Goal: Task Accomplishment & Management: Use online tool/utility

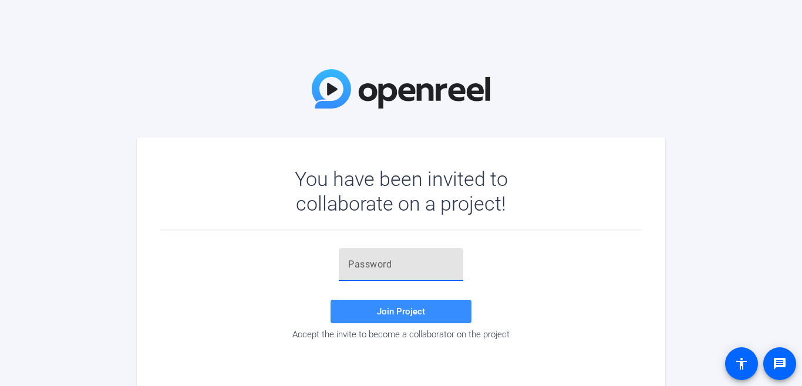
click at [412, 265] on input "text" at bounding box center [401, 265] width 106 height 14
paste input "4bbb]P"
type input "4bbb]P"
click at [407, 308] on span "Join Project" at bounding box center [401, 311] width 48 height 11
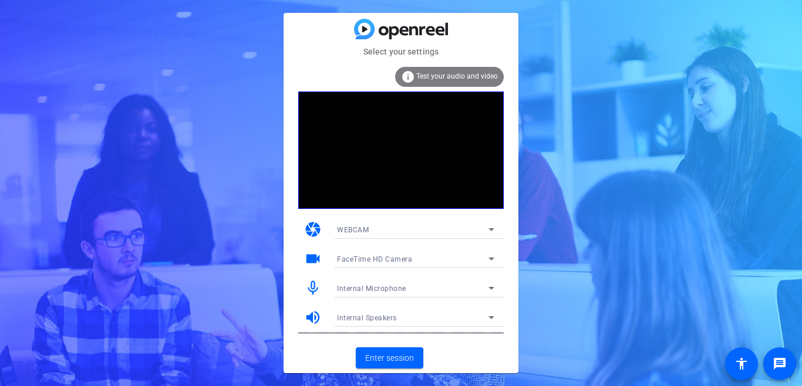
click at [411, 70] on div "info Test your audio and video" at bounding box center [449, 77] width 109 height 20
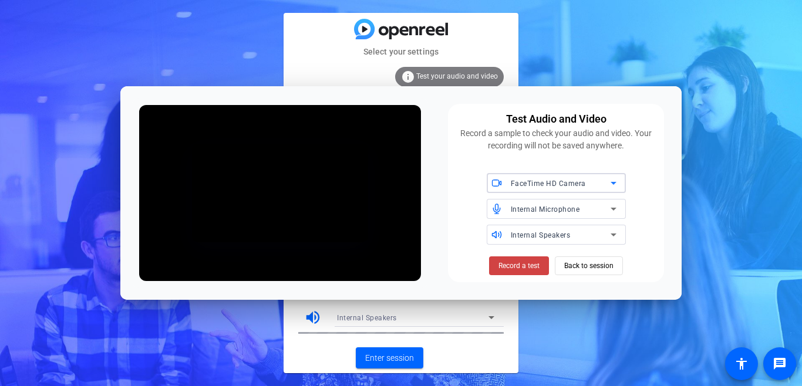
click at [616, 210] on icon at bounding box center [613, 209] width 14 height 14
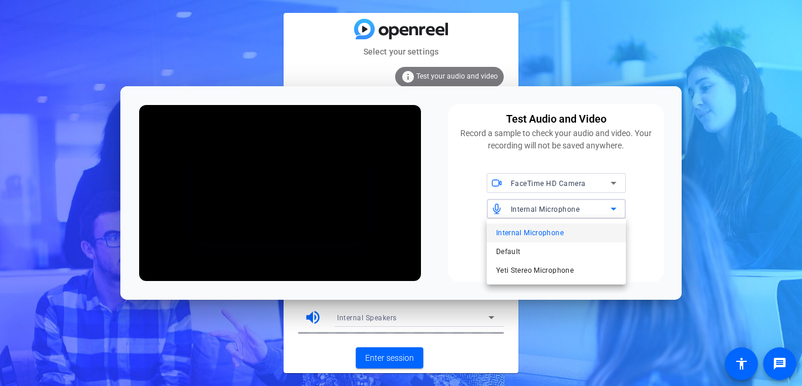
click at [587, 269] on mat-option "Yeti Stereo Microphone" at bounding box center [556, 270] width 139 height 19
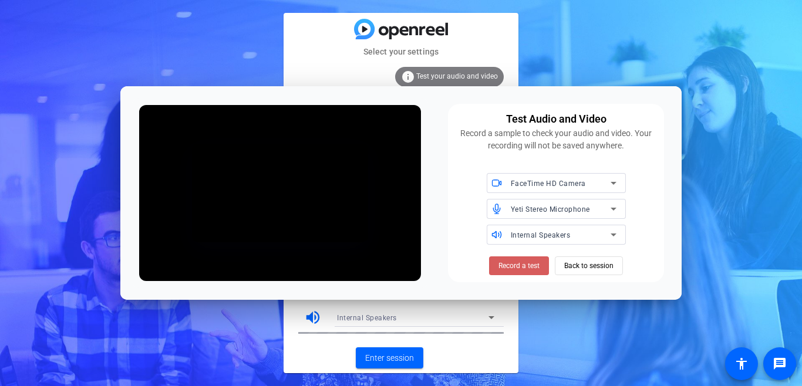
click at [517, 267] on span "Record a test" at bounding box center [518, 266] width 41 height 11
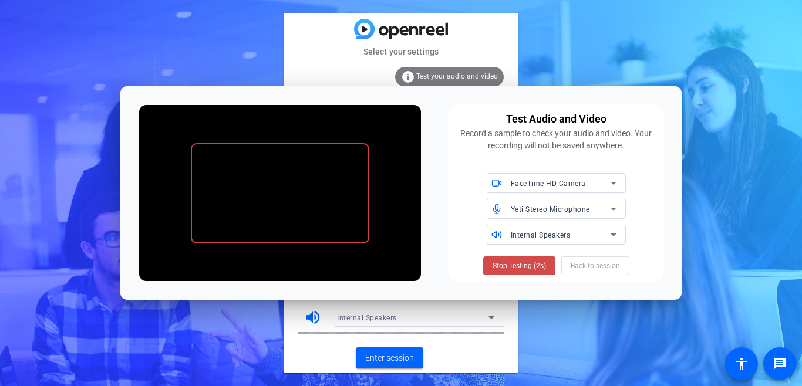
click at [508, 268] on span "Stop Testing (2s)" at bounding box center [519, 266] width 53 height 11
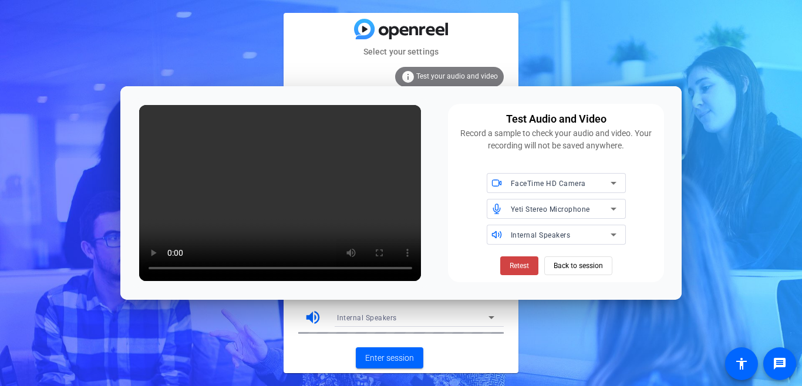
click at [567, 243] on div "Internal Speakers" at bounding box center [564, 235] width 106 height 20
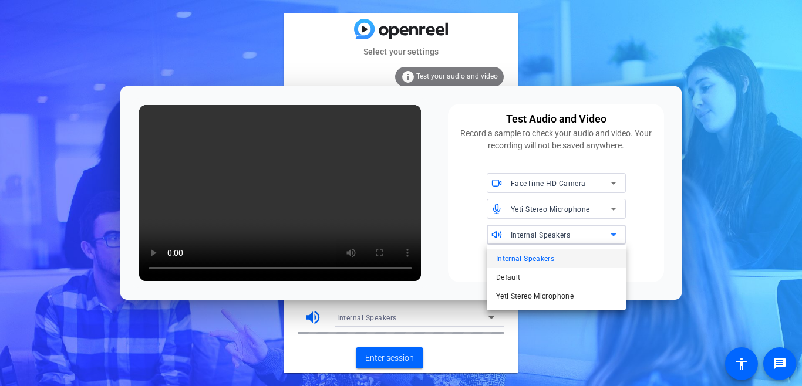
click at [473, 240] on div at bounding box center [401, 193] width 802 height 386
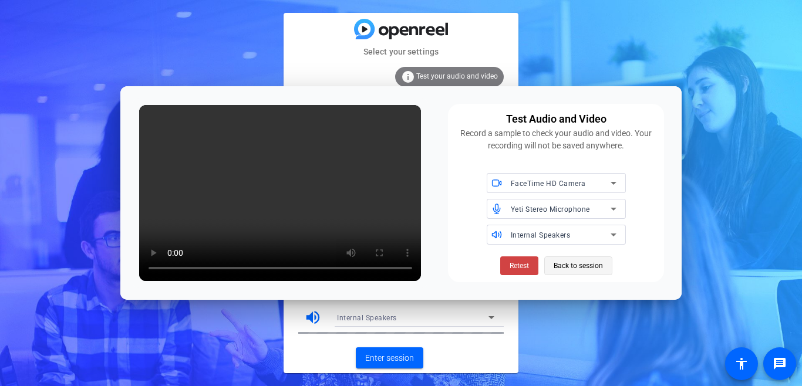
click at [560, 266] on span "Back to session" at bounding box center [578, 266] width 49 height 22
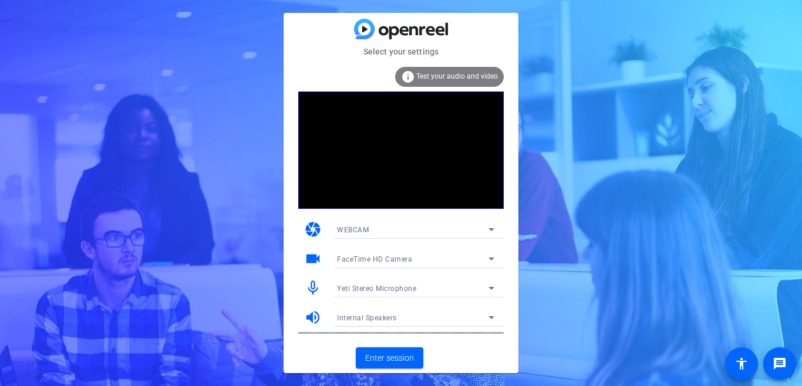
click at [495, 318] on icon at bounding box center [491, 318] width 14 height 14
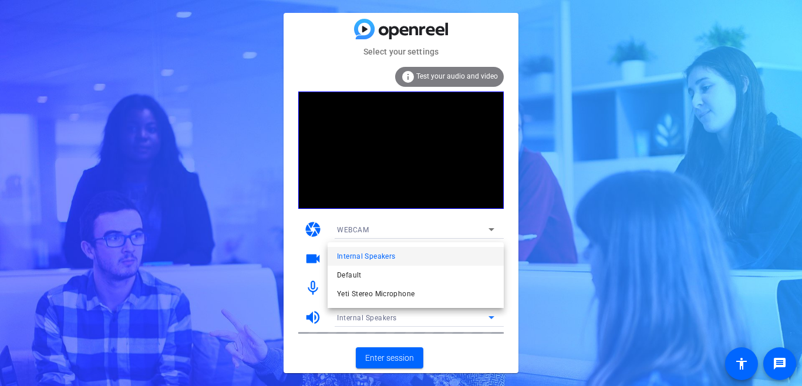
click at [478, 322] on div at bounding box center [401, 193] width 802 height 386
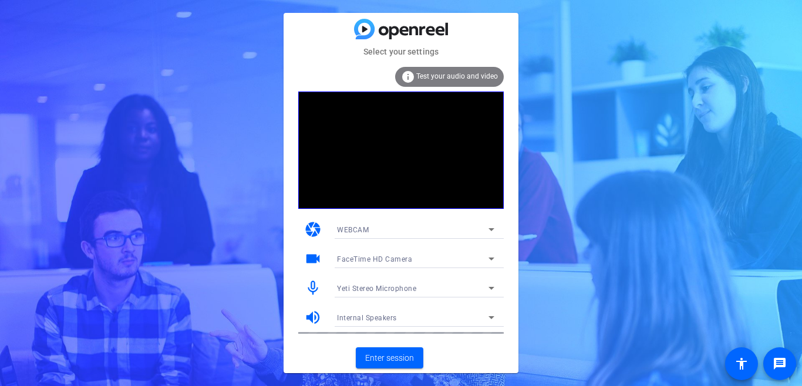
click at [492, 321] on icon at bounding box center [491, 318] width 14 height 14
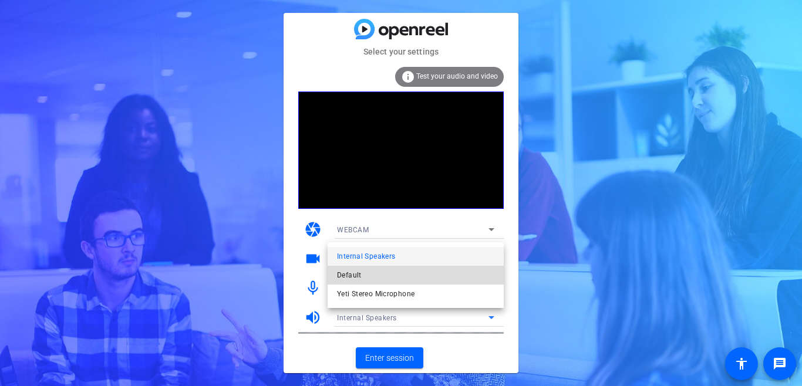
click at [414, 271] on mat-option "Default" at bounding box center [416, 275] width 176 height 19
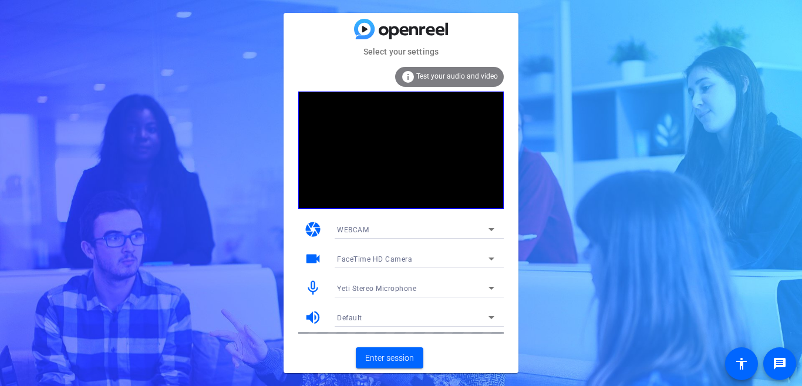
click at [470, 73] on span "Test your audio and video" at bounding box center [457, 76] width 82 height 8
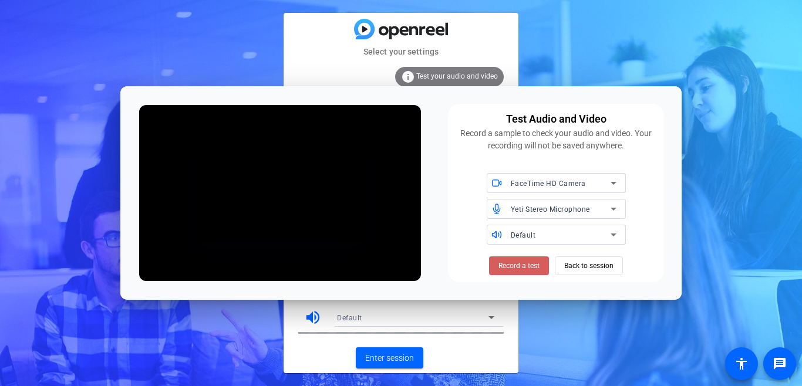
click at [520, 264] on span "Record a test" at bounding box center [518, 266] width 41 height 11
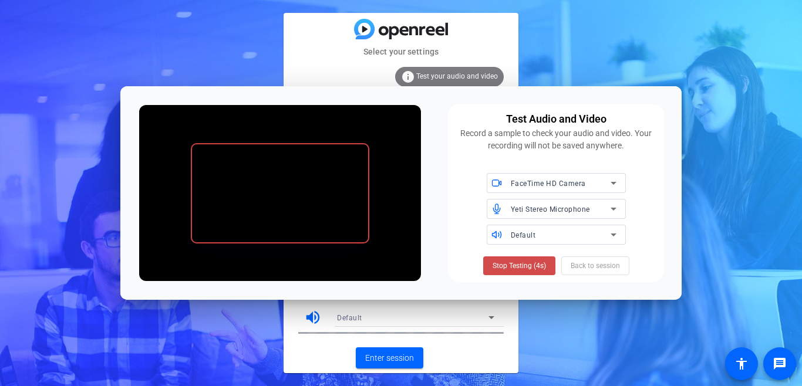
click at [502, 262] on span "Stop Testing (4s)" at bounding box center [519, 266] width 53 height 11
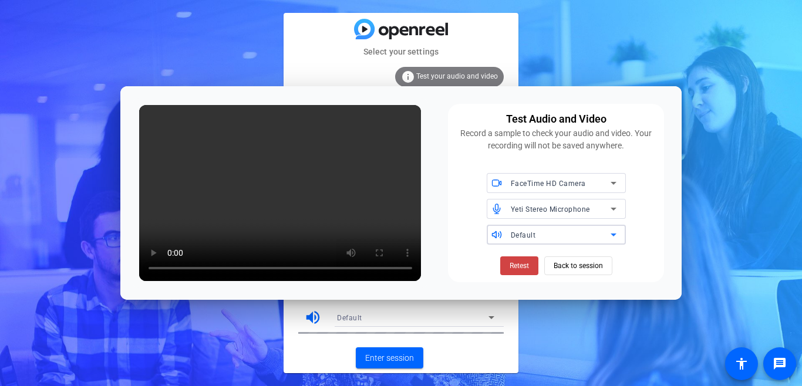
click at [554, 240] on div "Default" at bounding box center [561, 235] width 100 height 15
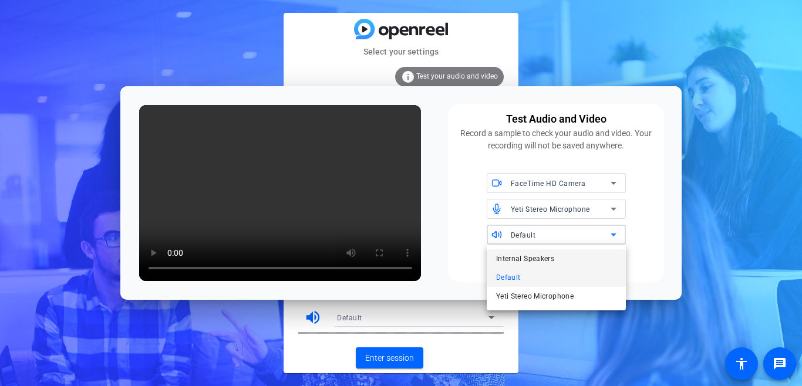
click at [544, 260] on span "Internal Speakers" at bounding box center [525, 259] width 58 height 14
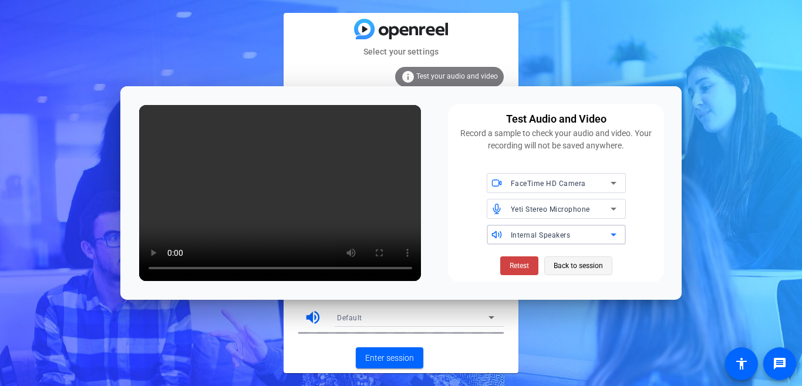
click at [574, 267] on span "Back to session" at bounding box center [578, 266] width 49 height 22
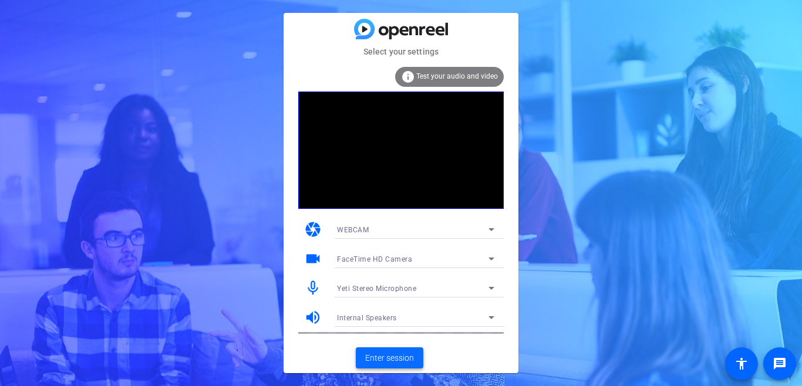
click at [382, 359] on span "Enter session" at bounding box center [389, 358] width 49 height 12
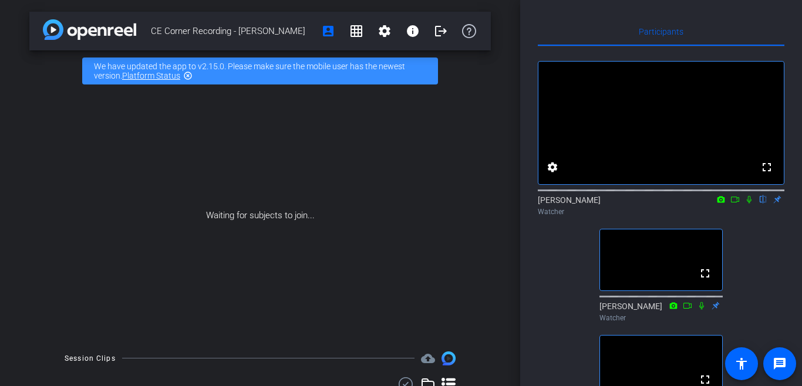
click at [749, 204] on icon at bounding box center [748, 199] width 9 height 8
click at [749, 204] on icon at bounding box center [749, 200] width 6 height 8
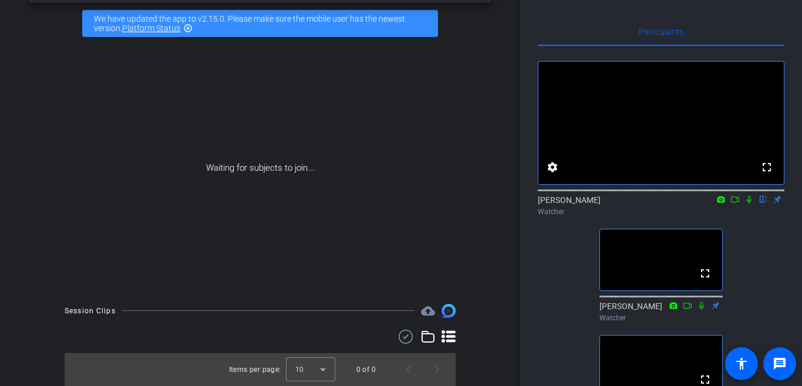
click at [187, 30] on mat-icon "highlight_off" at bounding box center [187, 27] width 9 height 9
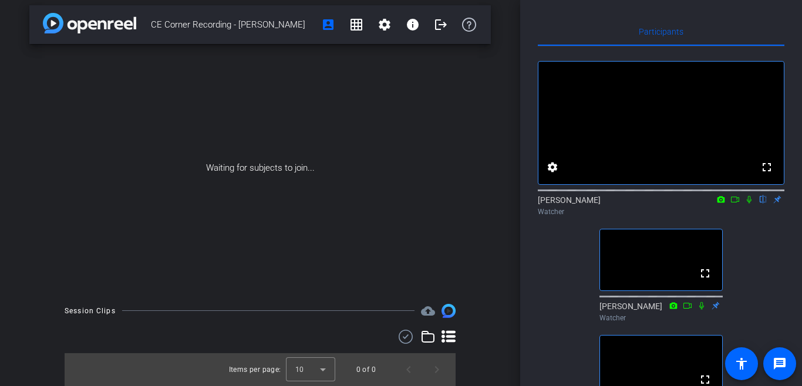
scroll to position [6, 0]
click at [382, 25] on mat-icon "settings" at bounding box center [384, 25] width 14 height 14
click at [345, 83] on div at bounding box center [401, 193] width 802 height 386
click at [247, 169] on div "Waiting for subjects to join..." at bounding box center [259, 168] width 461 height 248
click at [748, 204] on icon at bounding box center [748, 199] width 9 height 8
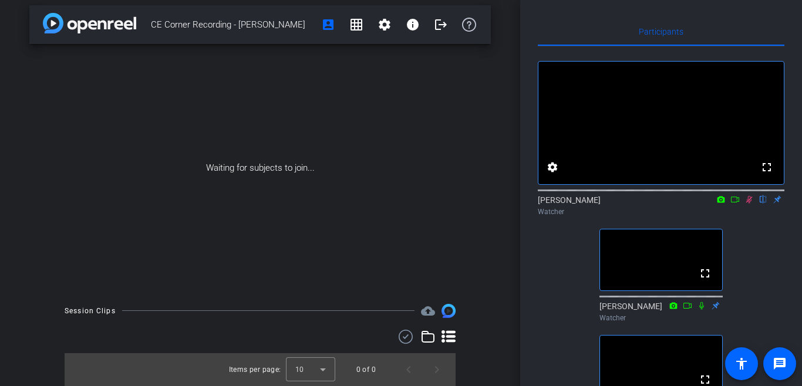
click at [749, 204] on icon at bounding box center [749, 200] width 6 height 8
click at [547, 174] on mat-icon "settings" at bounding box center [552, 167] width 14 height 14
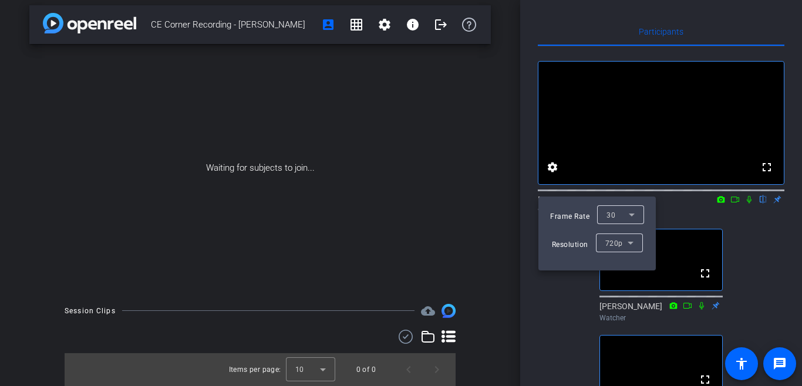
click at [500, 178] on div at bounding box center [401, 193] width 802 height 386
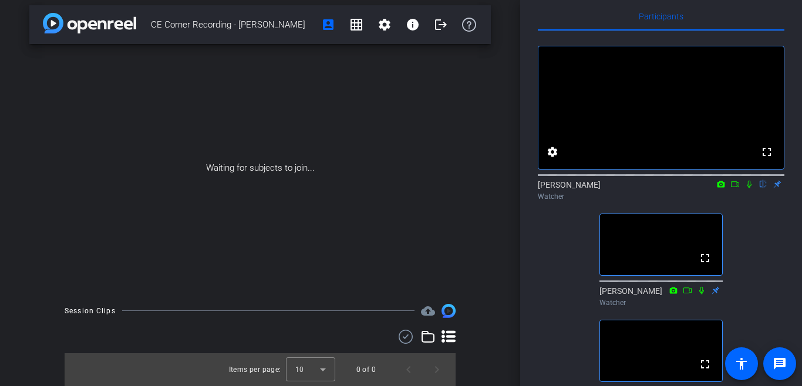
scroll to position [25, 0]
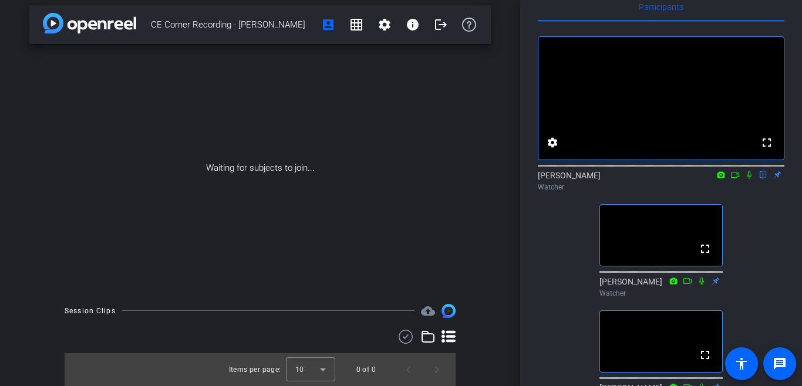
drag, startPoint x: 359, startPoint y: 72, endPoint x: 340, endPoint y: 79, distance: 19.5
click at [359, 72] on div "Waiting for subjects to join..." at bounding box center [259, 168] width 461 height 248
click at [735, 179] on icon at bounding box center [734, 175] width 9 height 8
click at [749, 179] on icon at bounding box center [748, 175] width 9 height 8
click at [743, 180] on mat-icon at bounding box center [749, 175] width 14 height 11
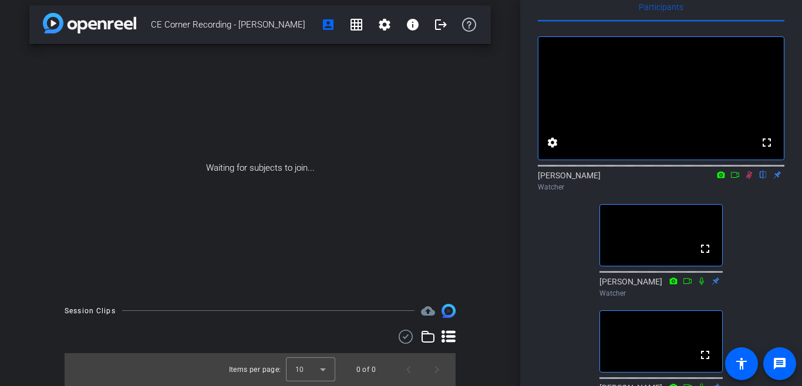
click at [744, 180] on mat-icon at bounding box center [749, 175] width 14 height 11
click at [735, 179] on icon at bounding box center [734, 175] width 9 height 8
click at [747, 179] on icon at bounding box center [748, 175] width 9 height 8
click at [723, 179] on icon at bounding box center [720, 175] width 9 height 8
click at [699, 202] on span "FaceTime HD Camera" at bounding box center [682, 206] width 74 height 8
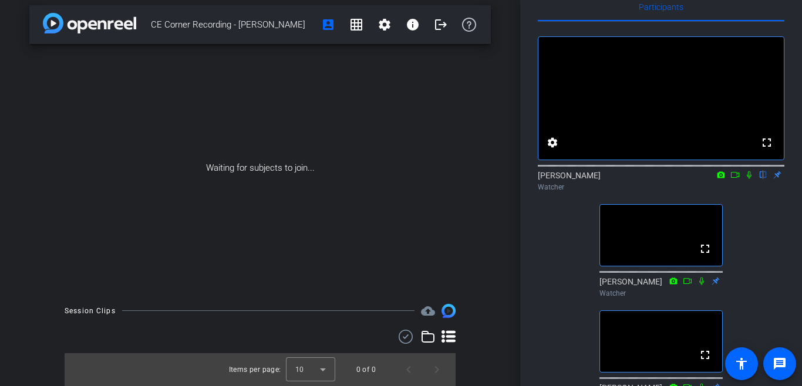
click at [635, 135] on video at bounding box center [660, 98] width 245 height 123
drag, startPoint x: 623, startPoint y: 110, endPoint x: 633, endPoint y: 77, distance: 33.8
click at [625, 107] on video at bounding box center [660, 98] width 245 height 123
drag, startPoint x: 632, startPoint y: 63, endPoint x: 664, endPoint y: 49, distance: 35.0
click at [634, 62] on video at bounding box center [660, 98] width 245 height 123
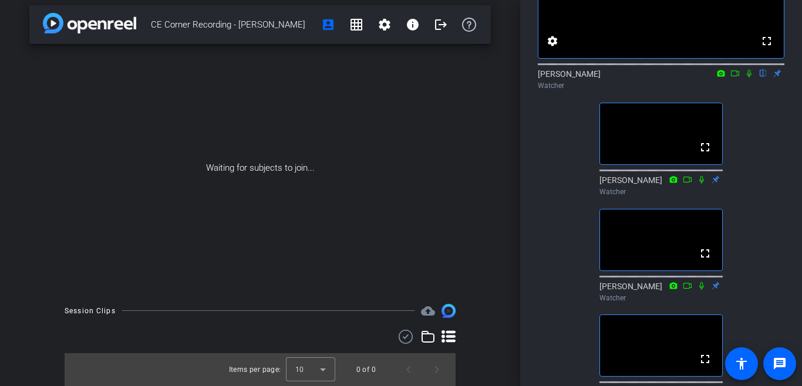
scroll to position [0, 0]
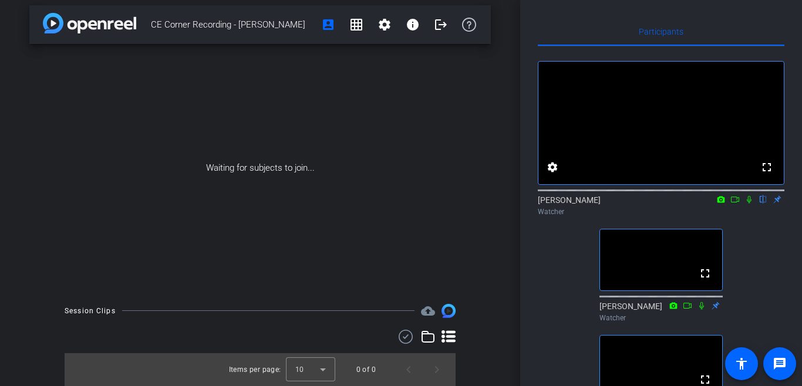
click at [734, 204] on icon at bounding box center [734, 199] width 9 height 8
drag, startPoint x: 751, startPoint y: 215, endPoint x: 751, endPoint y: 225, distance: 10.6
click at [751, 217] on div "[PERSON_NAME] Watcher" at bounding box center [661, 205] width 247 height 23
click at [749, 204] on icon at bounding box center [748, 199] width 9 height 8
click at [749, 204] on icon at bounding box center [749, 200] width 5 height 8
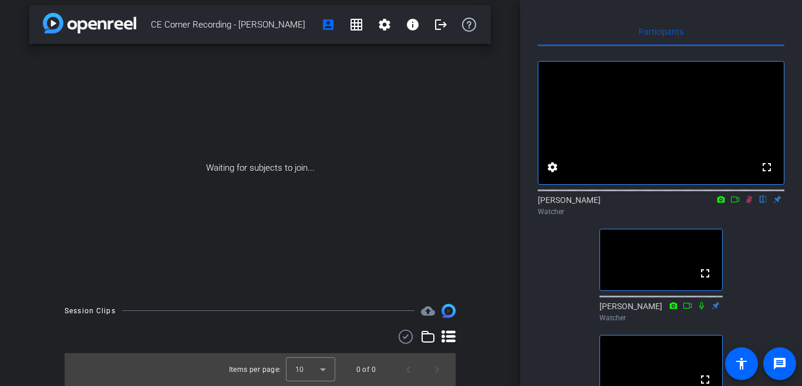
click at [723, 203] on icon at bounding box center [721, 199] width 8 height 6
click at [734, 215] on div at bounding box center [401, 193] width 802 height 386
click at [737, 205] on mat-icon at bounding box center [735, 199] width 14 height 11
click at [789, 365] on span at bounding box center [779, 364] width 28 height 28
click at [750, 204] on icon at bounding box center [748, 199] width 9 height 8
